Goal: Information Seeking & Learning: Learn about a topic

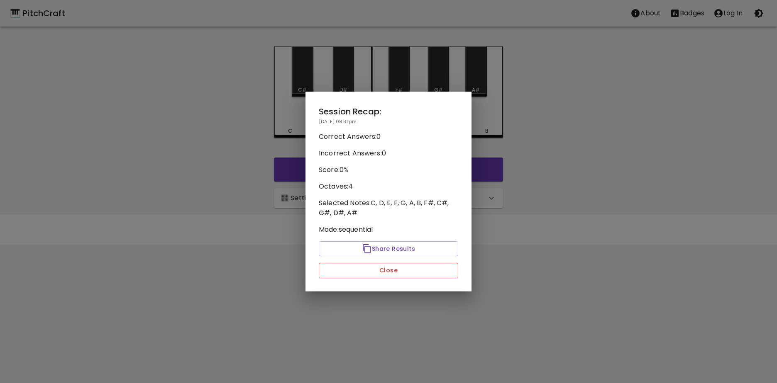
click at [360, 272] on button "Close" at bounding box center [388, 270] width 139 height 15
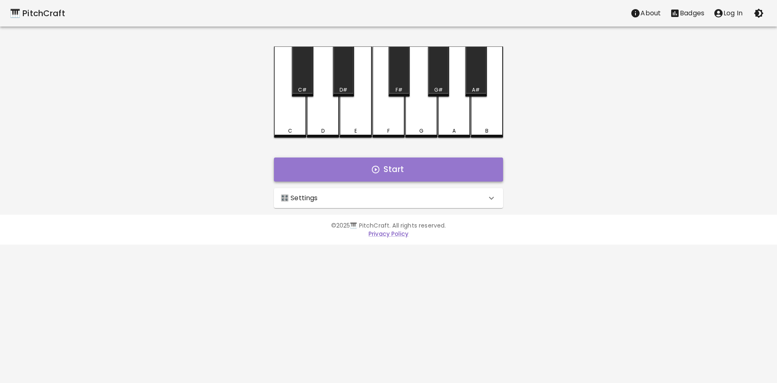
click at [380, 167] on button "Start" at bounding box center [388, 170] width 229 height 24
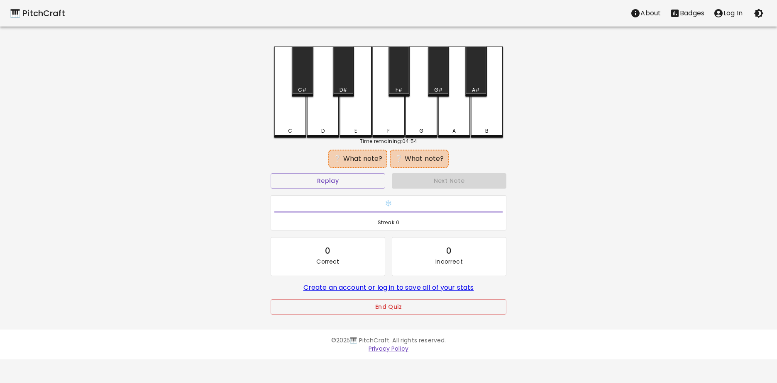
click at [491, 112] on div "B" at bounding box center [487, 91] width 32 height 91
click at [480, 78] on div "A#" at bounding box center [475, 71] width 21 height 50
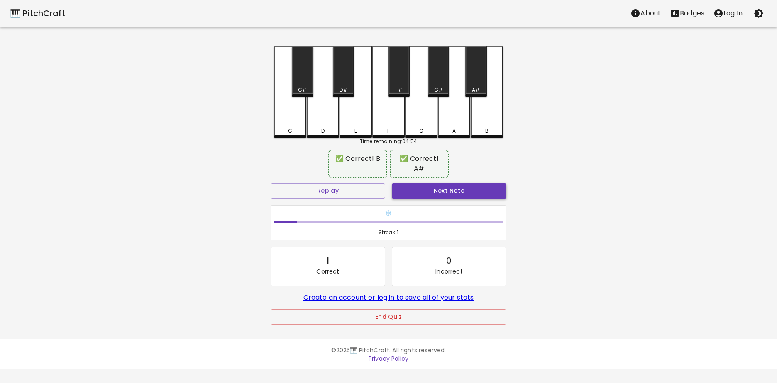
click at [448, 183] on button "Next Note" at bounding box center [449, 190] width 115 height 15
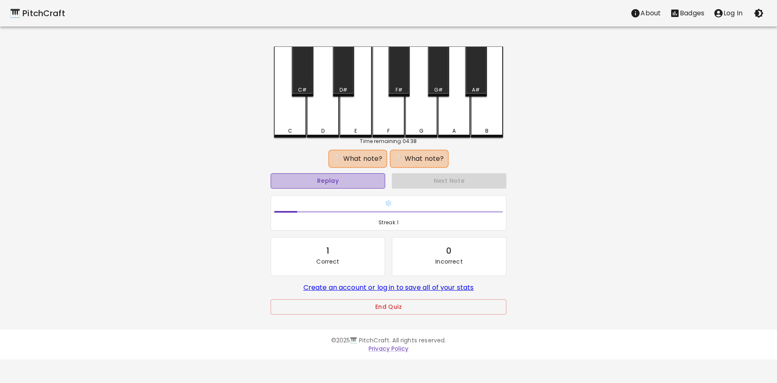
click at [333, 181] on button "Replay" at bounding box center [328, 180] width 115 height 15
click at [393, 110] on div "F" at bounding box center [388, 91] width 32 height 91
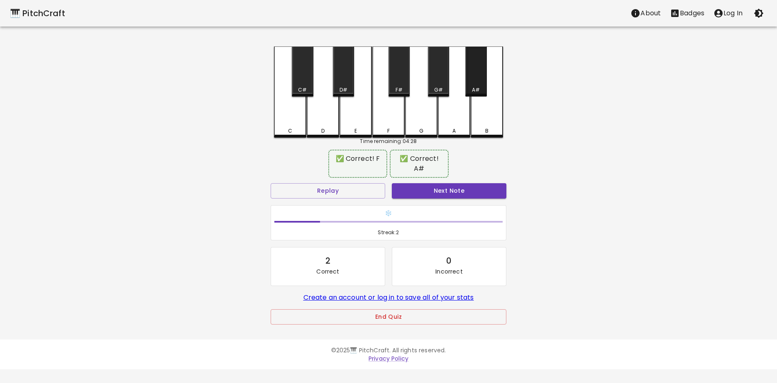
click at [481, 85] on div "A#" at bounding box center [475, 71] width 21 height 50
click at [449, 183] on button "Next Note" at bounding box center [449, 190] width 115 height 15
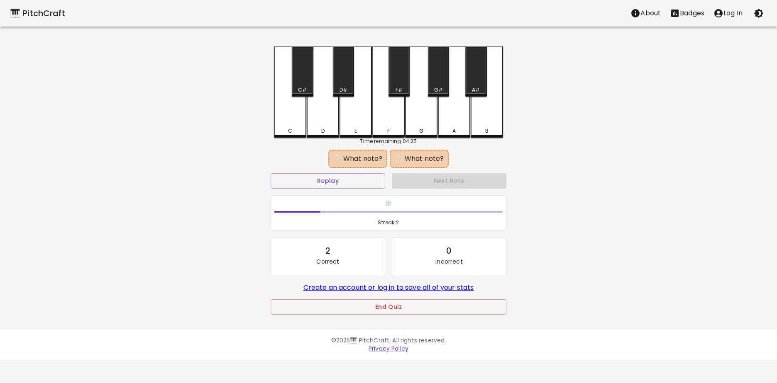
click at [383, 120] on div "F" at bounding box center [388, 91] width 32 height 91
click at [399, 81] on div "F#" at bounding box center [398, 71] width 21 height 50
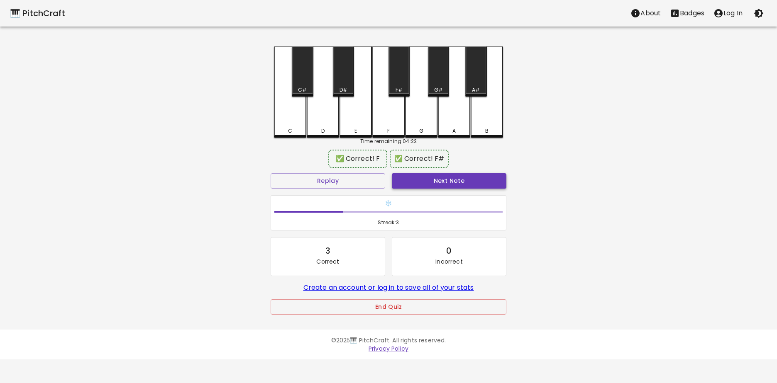
click at [422, 180] on button "Next Note" at bounding box center [449, 180] width 115 height 15
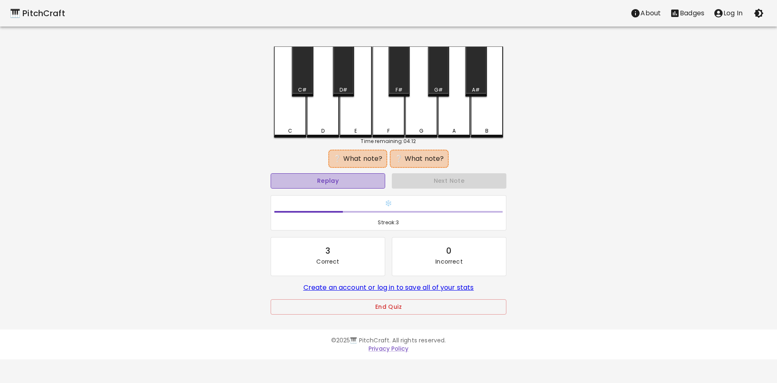
click at [356, 177] on button "Replay" at bounding box center [328, 180] width 115 height 15
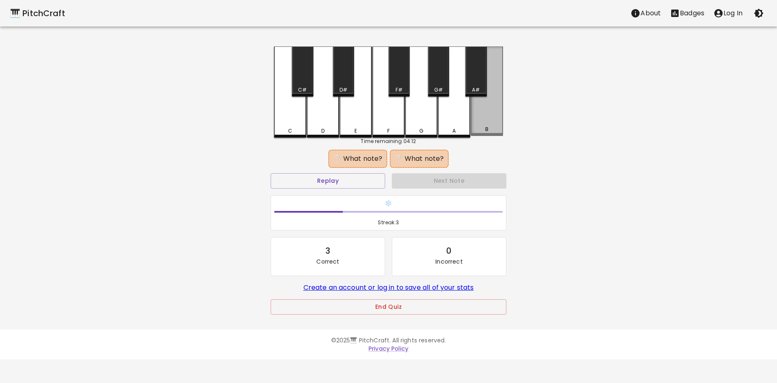
click at [481, 119] on div "B" at bounding box center [487, 91] width 32 height 90
click at [454, 116] on div "A" at bounding box center [454, 91] width 32 height 91
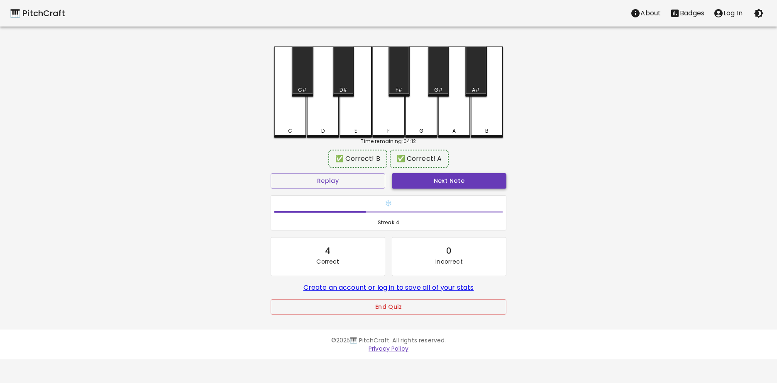
click at [437, 181] on button "Next Note" at bounding box center [449, 180] width 115 height 15
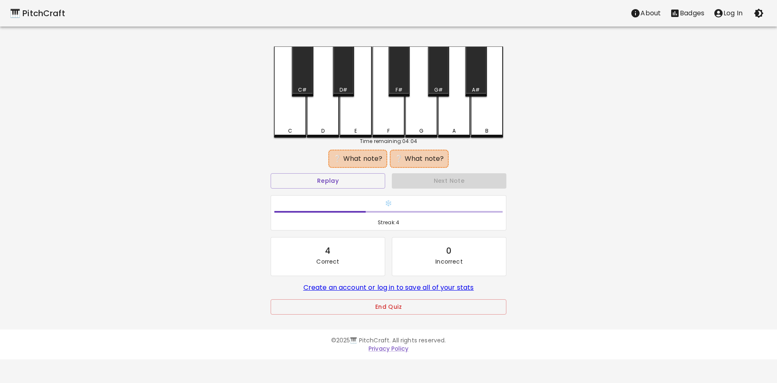
click at [302, 81] on div "C#" at bounding box center [302, 71] width 21 height 50
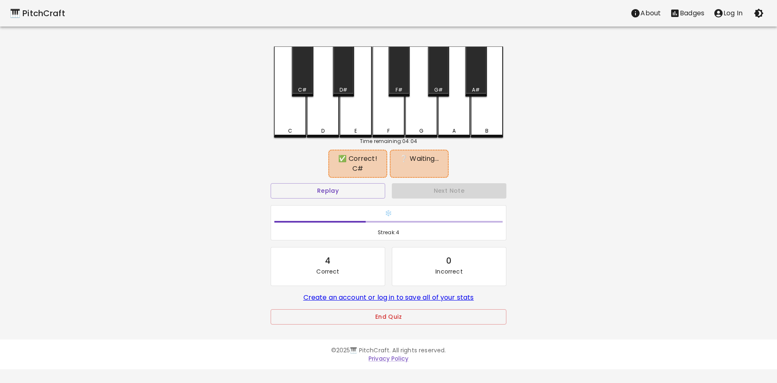
click at [284, 110] on div "C" at bounding box center [290, 91] width 32 height 91
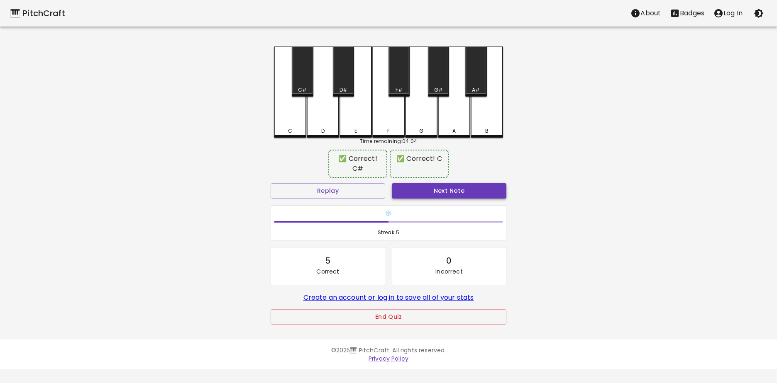
click at [406, 187] on button "Next Note" at bounding box center [449, 190] width 115 height 15
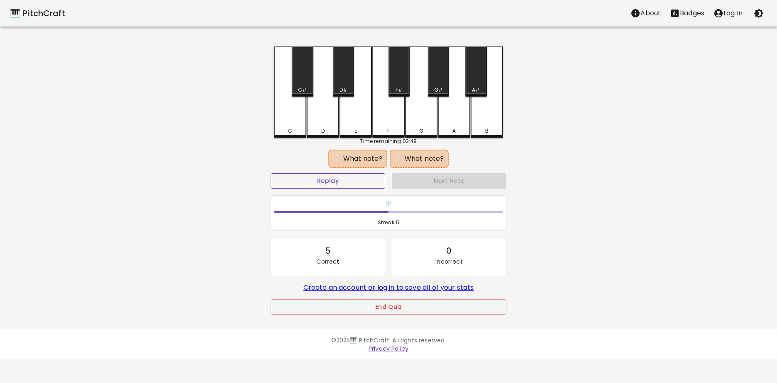
click at [343, 181] on button "Replay" at bounding box center [328, 180] width 115 height 15
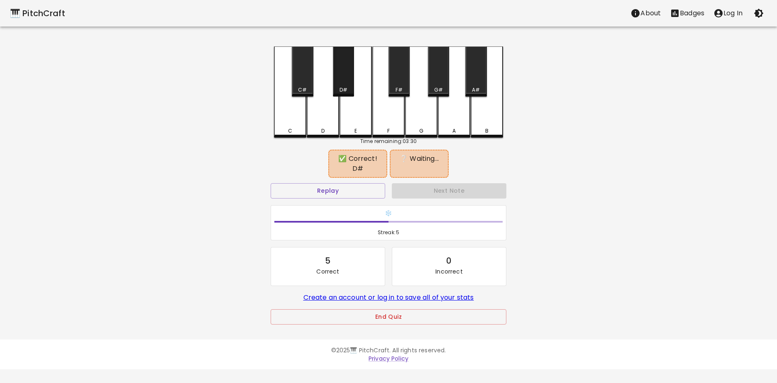
click at [340, 76] on div "D#" at bounding box center [343, 71] width 21 height 50
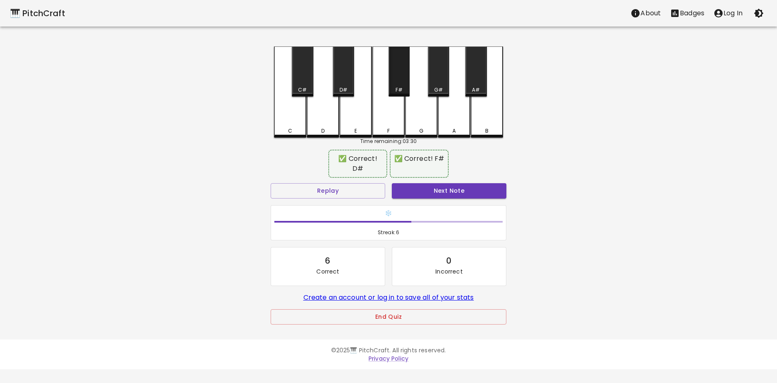
click at [396, 84] on div "F#" at bounding box center [398, 71] width 21 height 50
